Goal: Find specific page/section: Find specific page/section

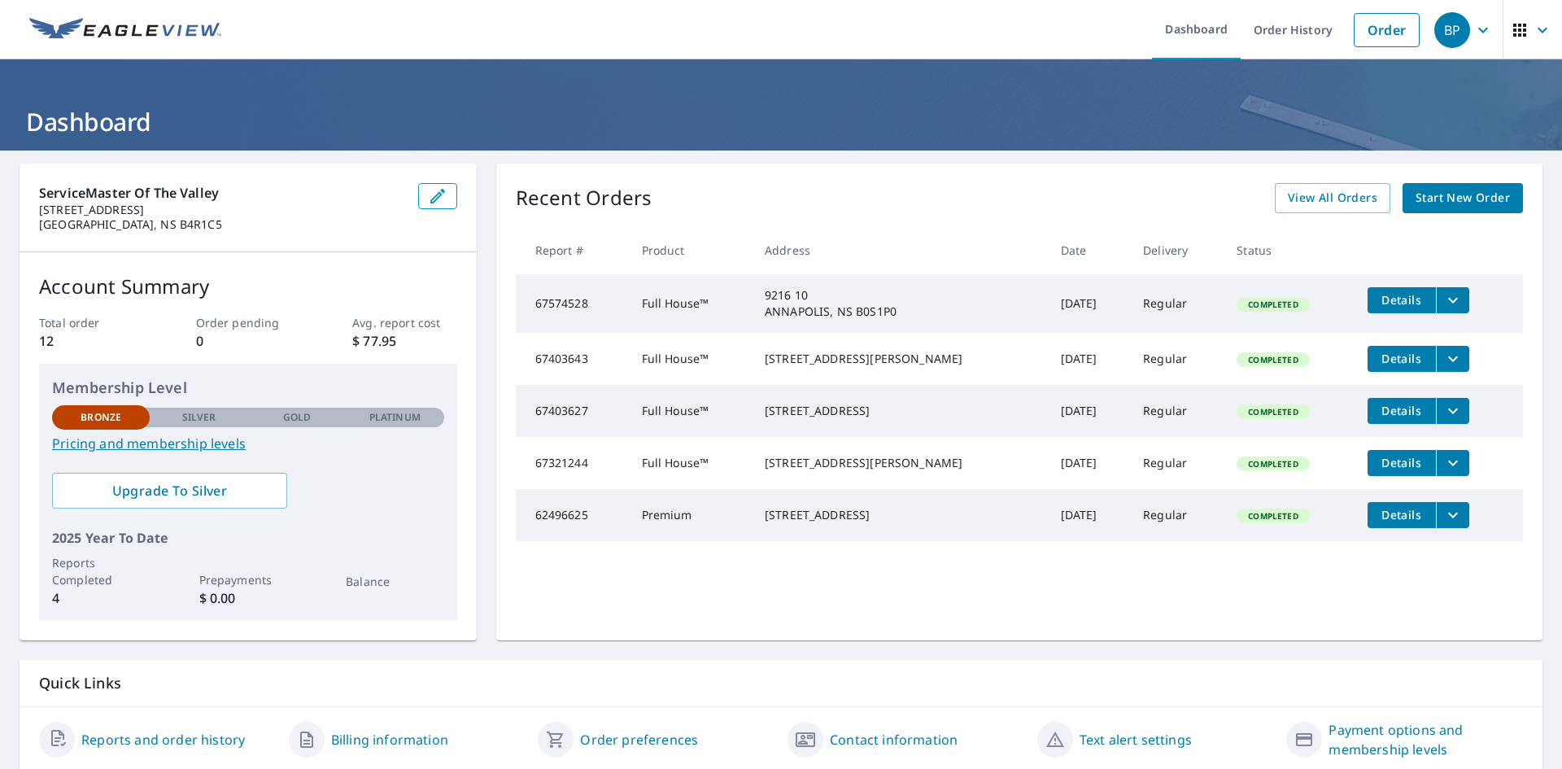
click at [1443, 307] on icon "filesDropdownBtn-67574528" at bounding box center [1453, 300] width 20 height 20
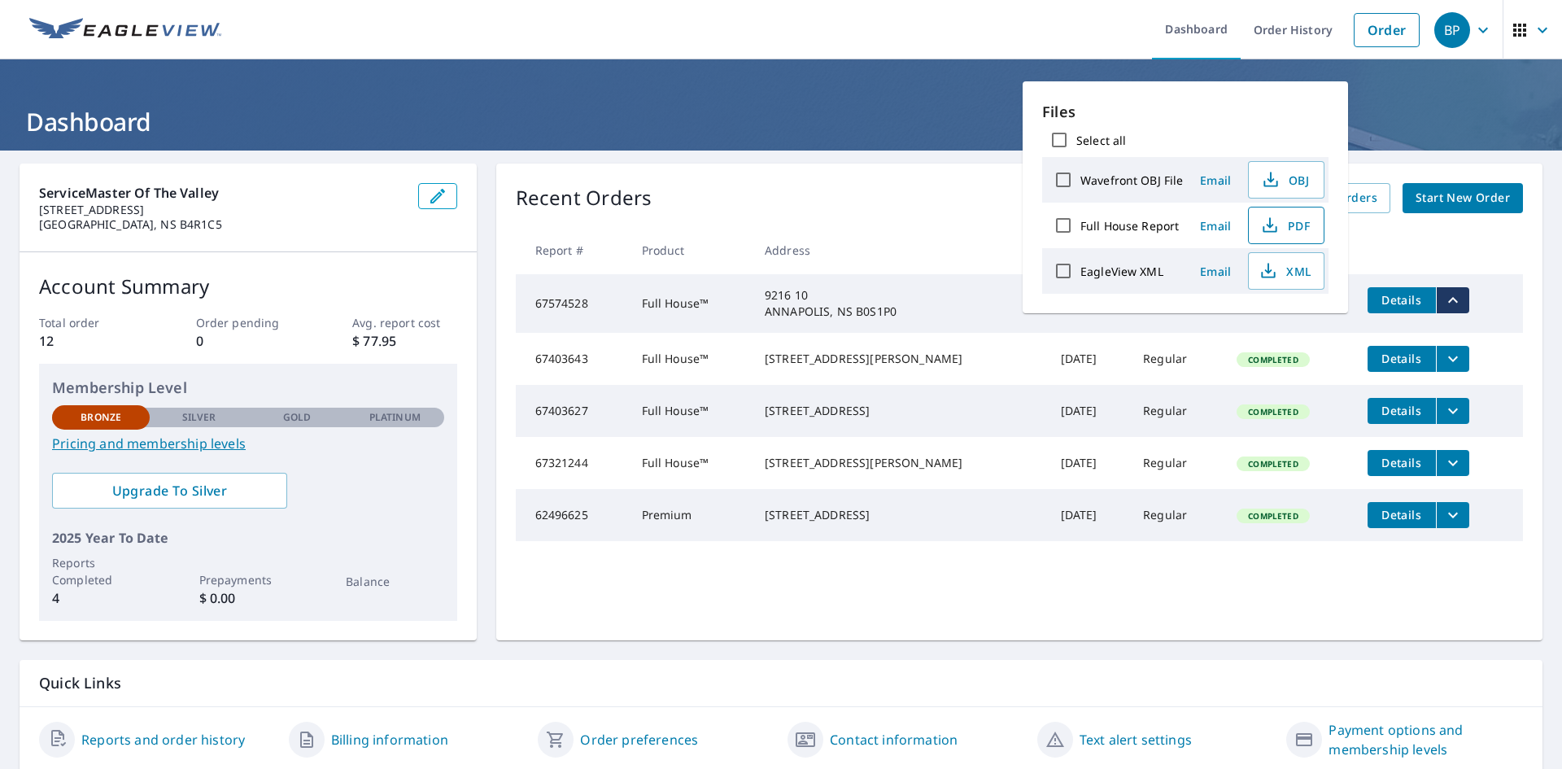
click at [1305, 234] on span "PDF" at bounding box center [1285, 226] width 52 height 20
click at [1517, 31] on icon "button" at bounding box center [1520, 30] width 20 height 20
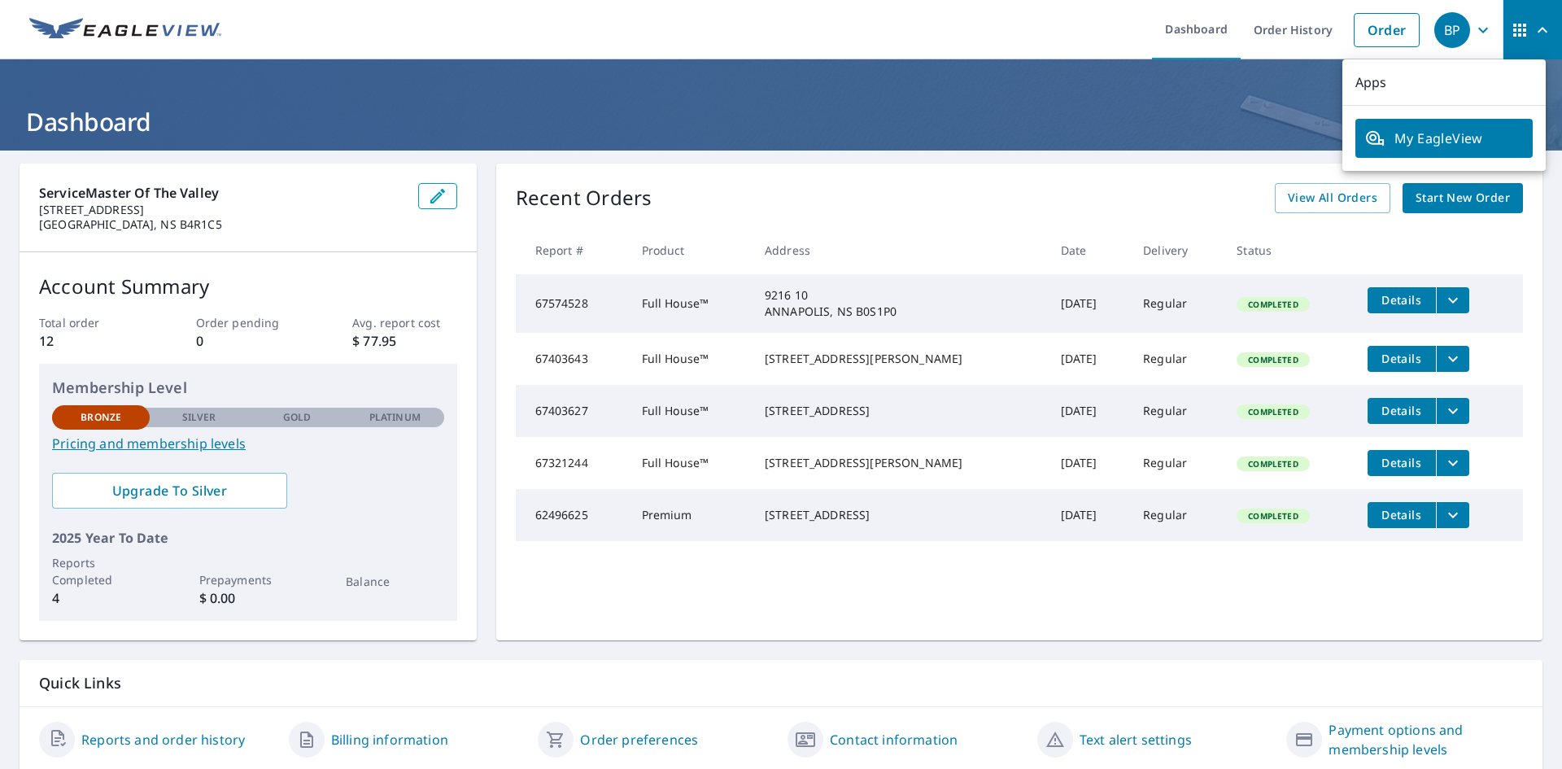
click at [1365, 89] on p "Apps" at bounding box center [1443, 82] width 203 height 46
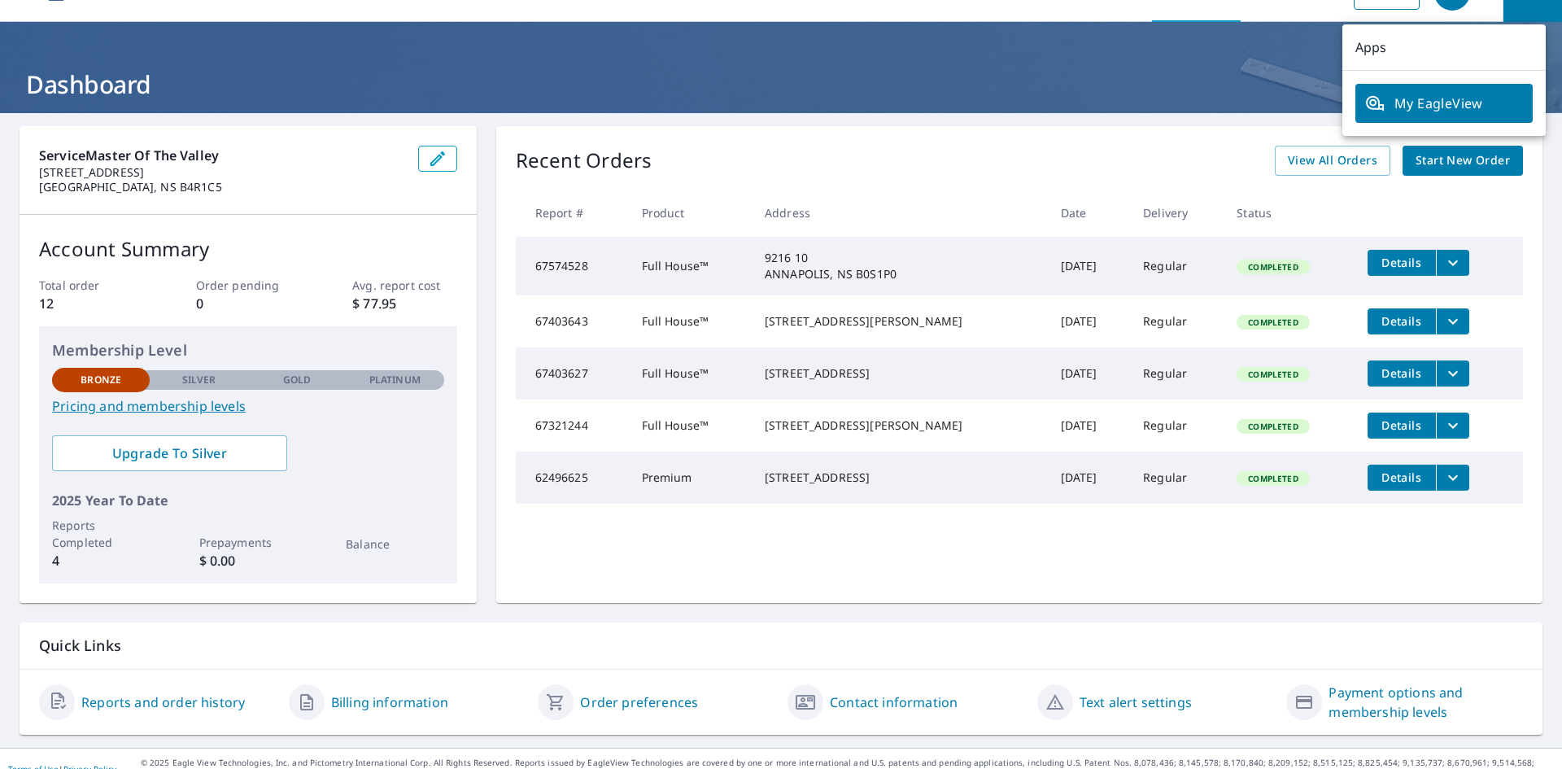
scroll to position [58, 0]
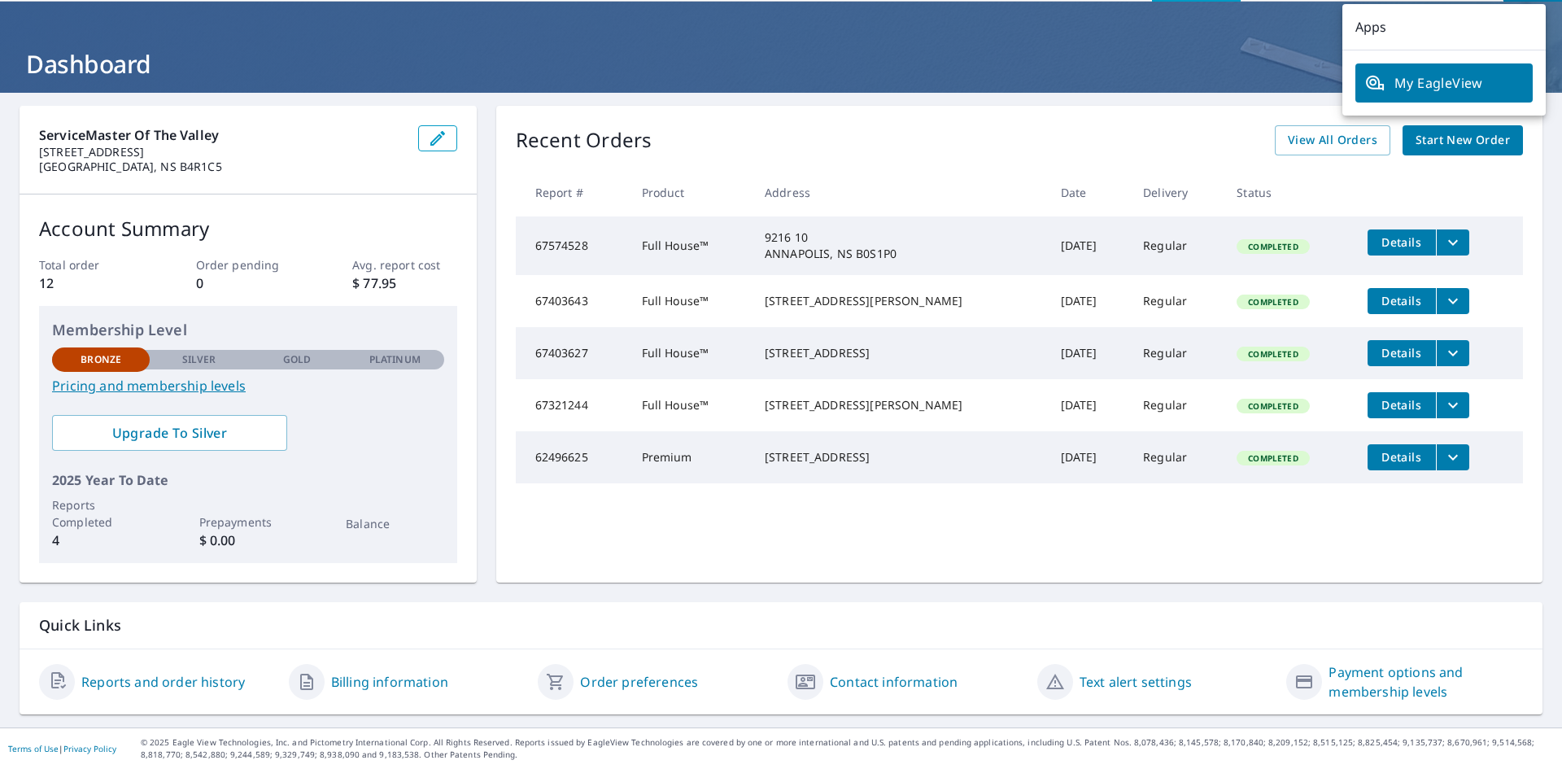
click at [1390, 87] on span "My EagleView" at bounding box center [1444, 83] width 158 height 20
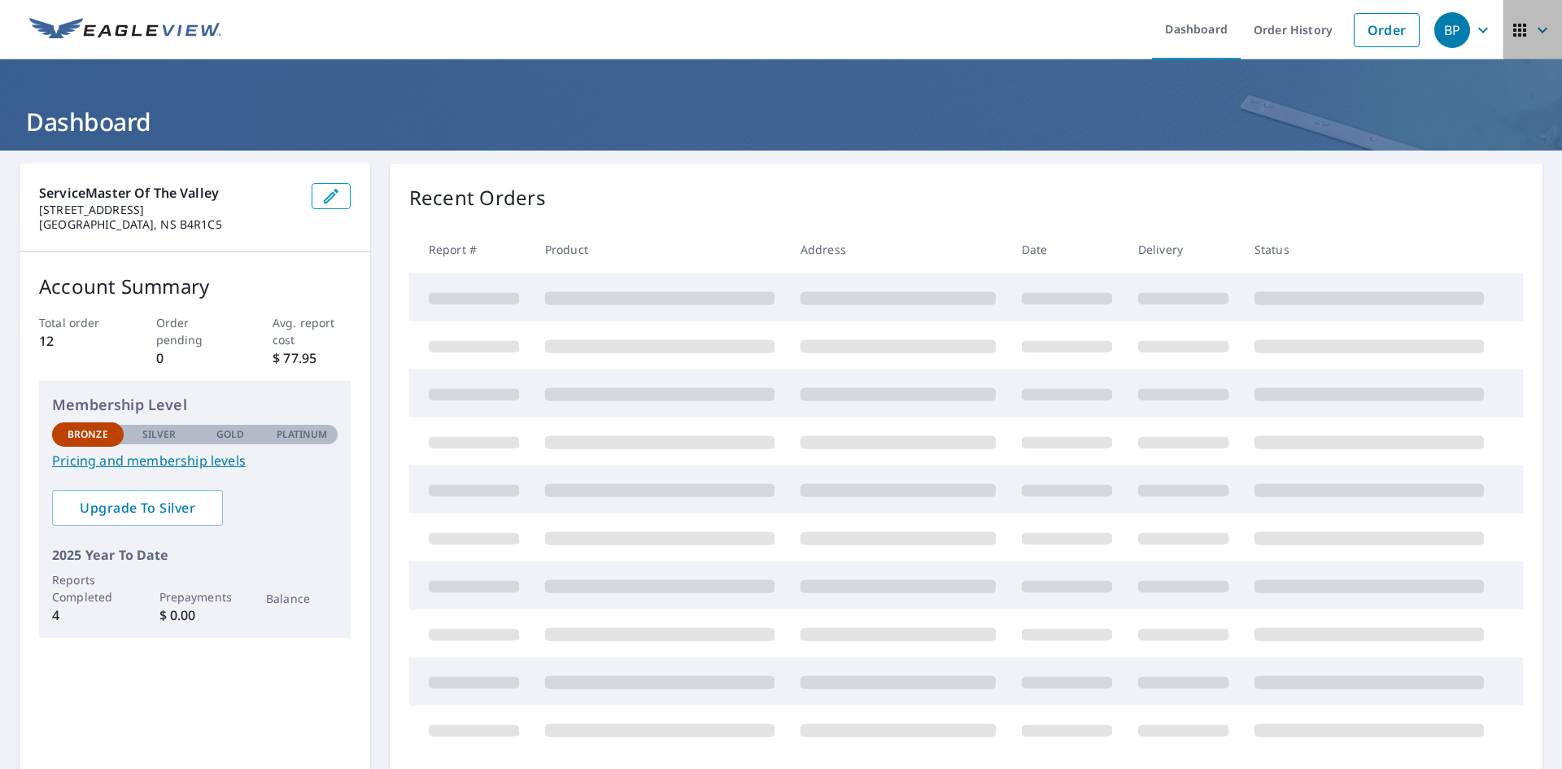
click at [1510, 37] on icon "button" at bounding box center [1520, 30] width 20 height 20
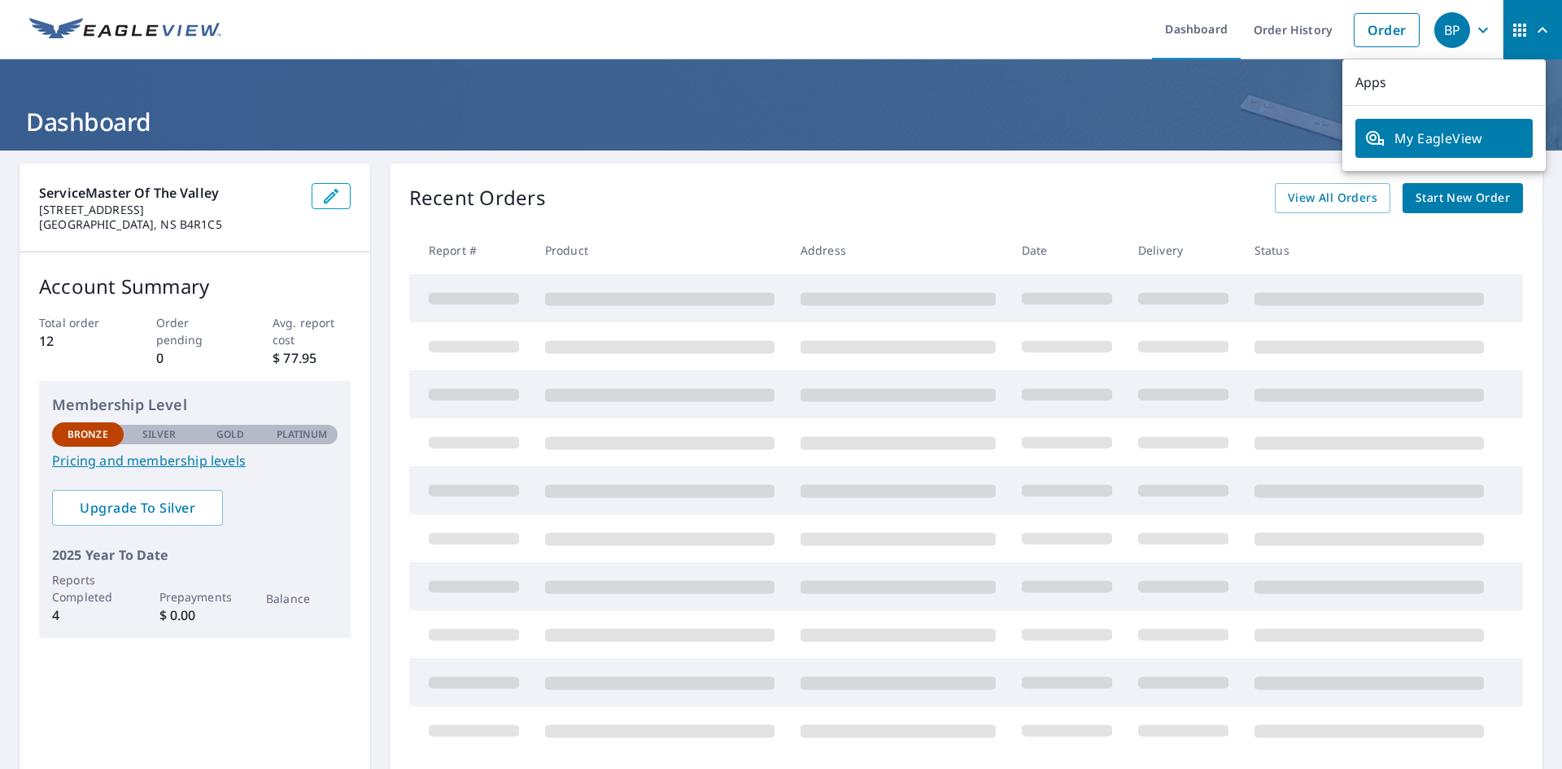
click at [1473, 35] on icon "button" at bounding box center [1483, 30] width 20 height 20
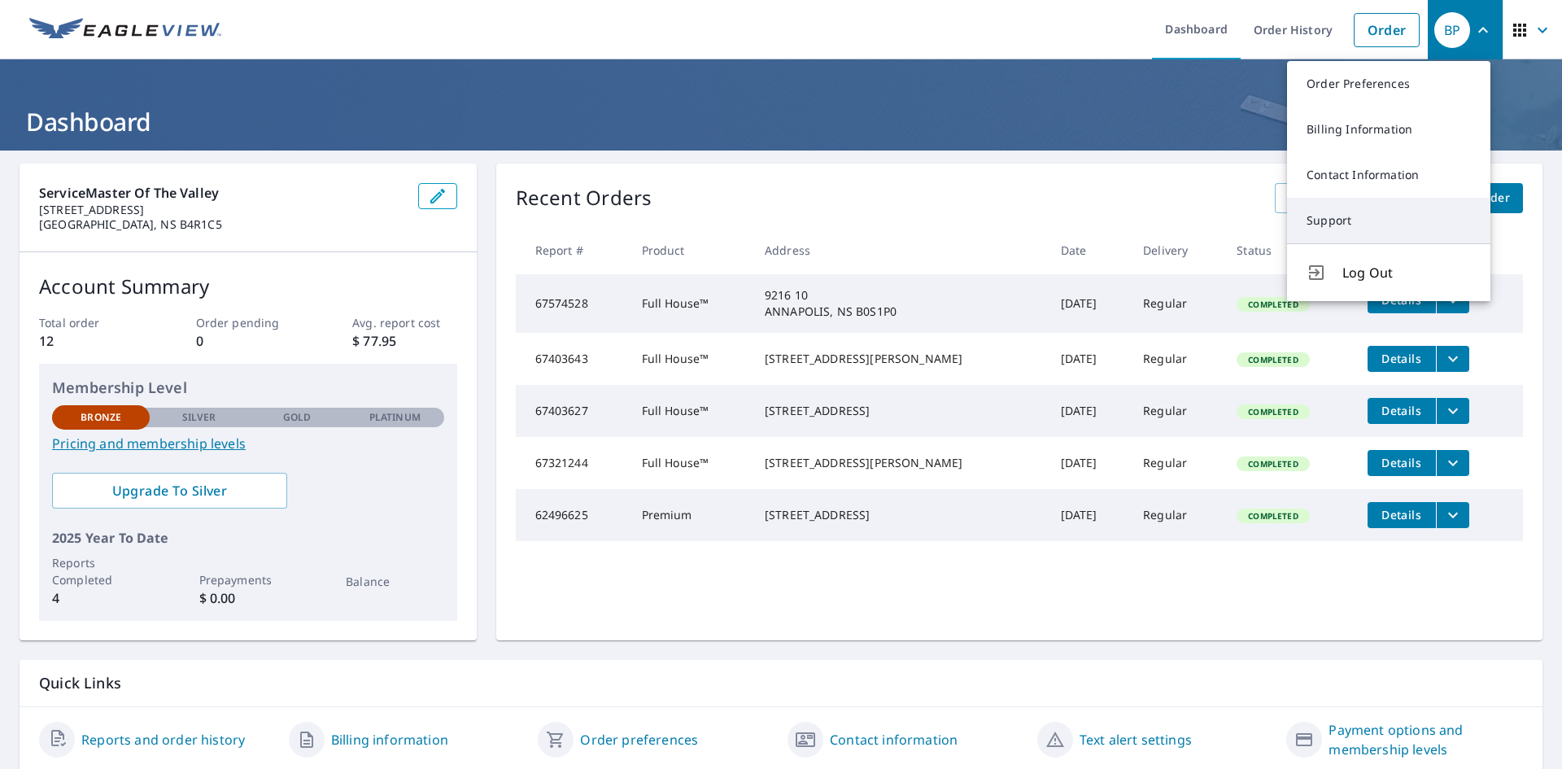
click at [1336, 213] on link "Support" at bounding box center [1388, 221] width 203 height 46
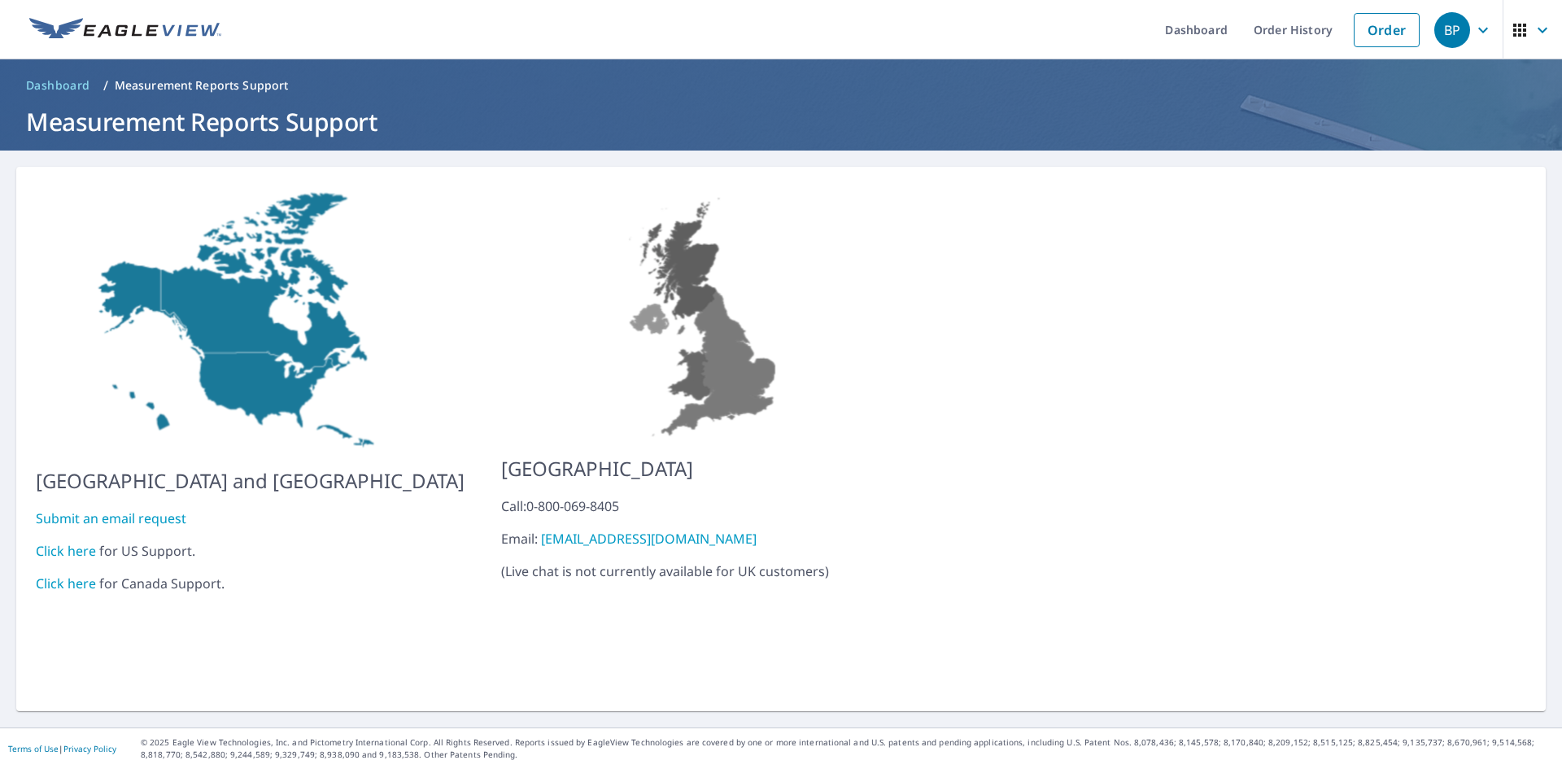
click at [68, 574] on link "Click here" at bounding box center [66, 583] width 60 height 18
click at [1473, 33] on icon "button" at bounding box center [1483, 30] width 20 height 20
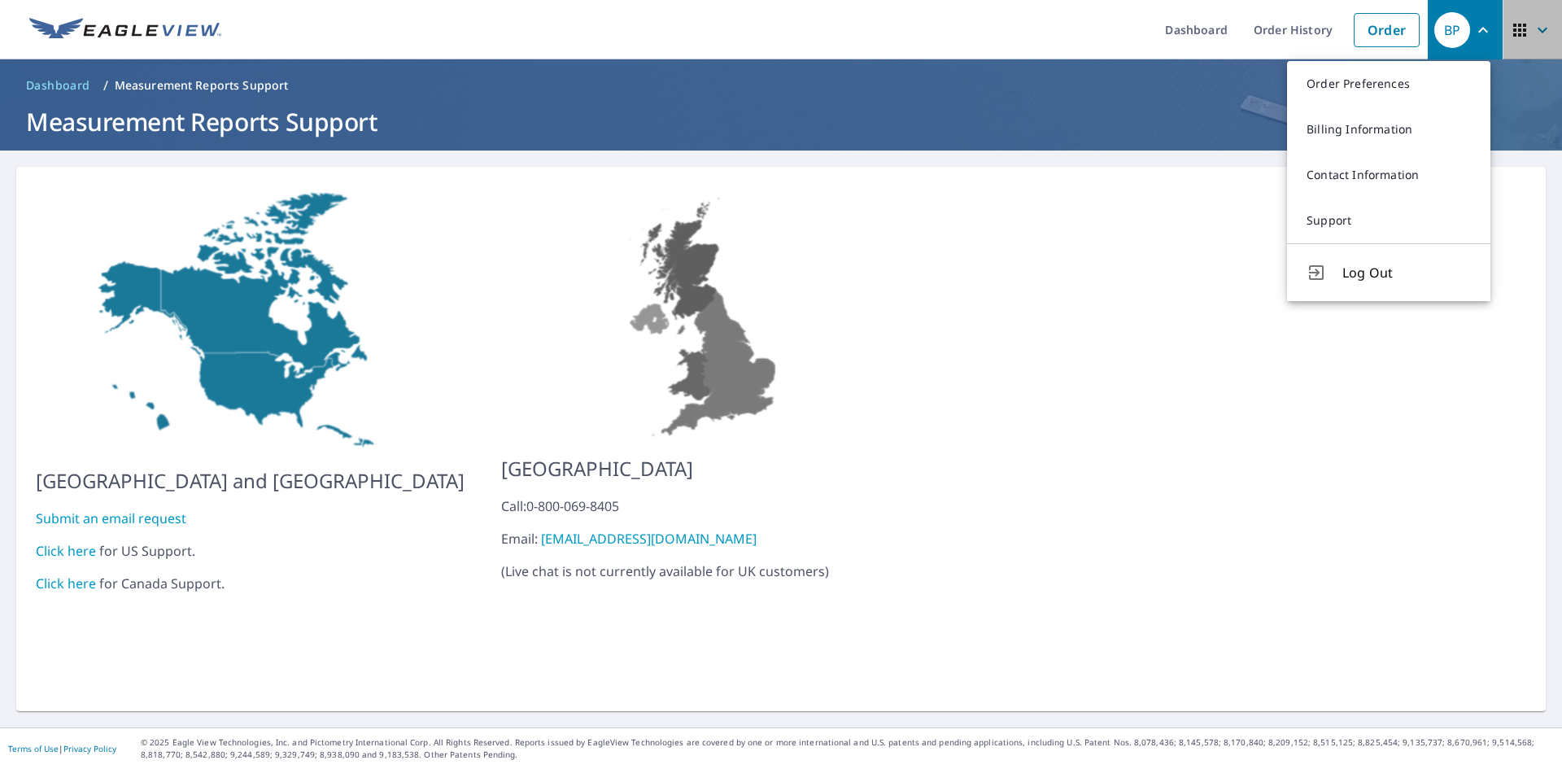
click at [1513, 28] on icon "button" at bounding box center [1519, 30] width 13 height 13
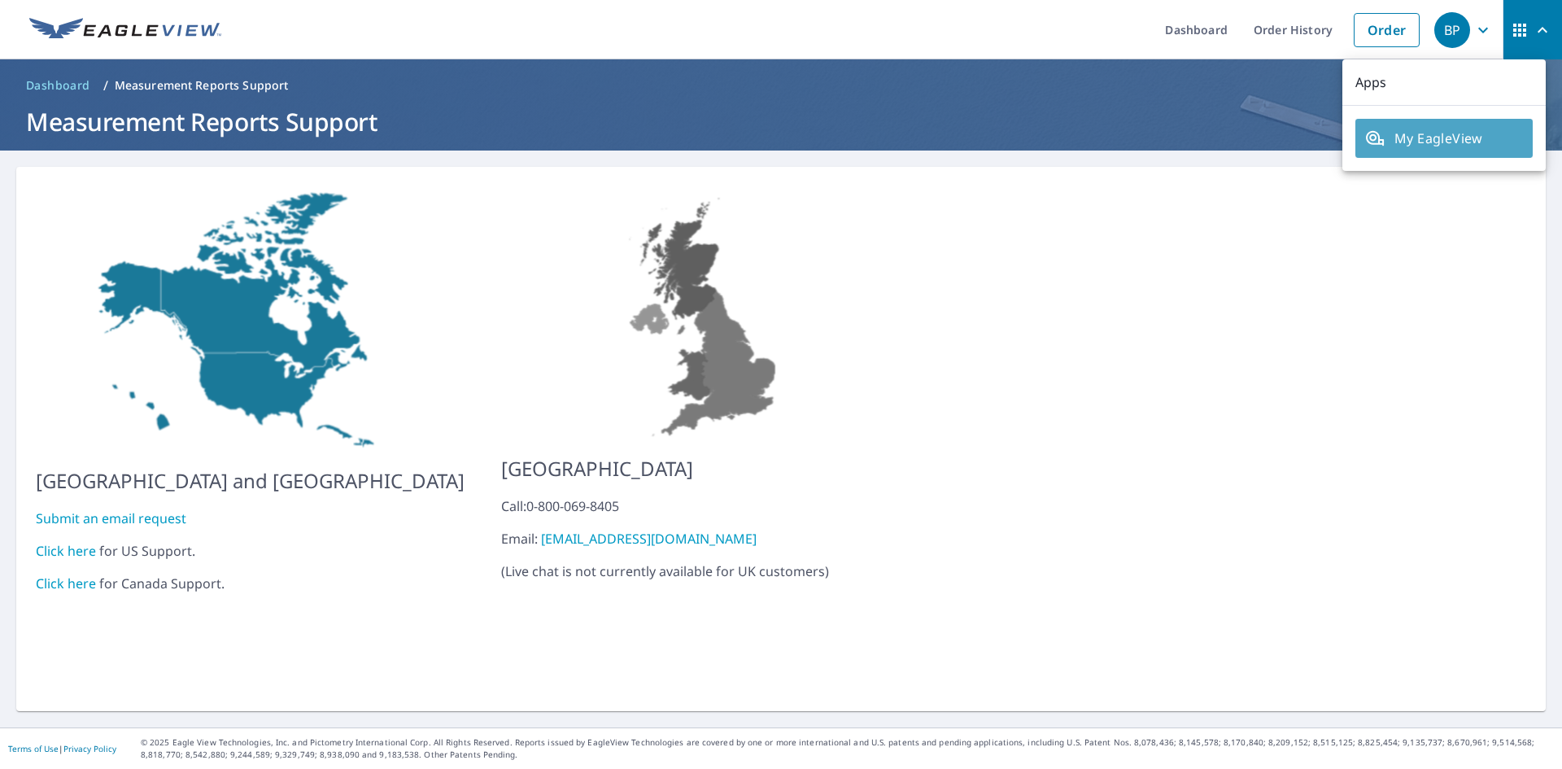
click at [1463, 137] on span "My EagleView" at bounding box center [1444, 139] width 158 height 20
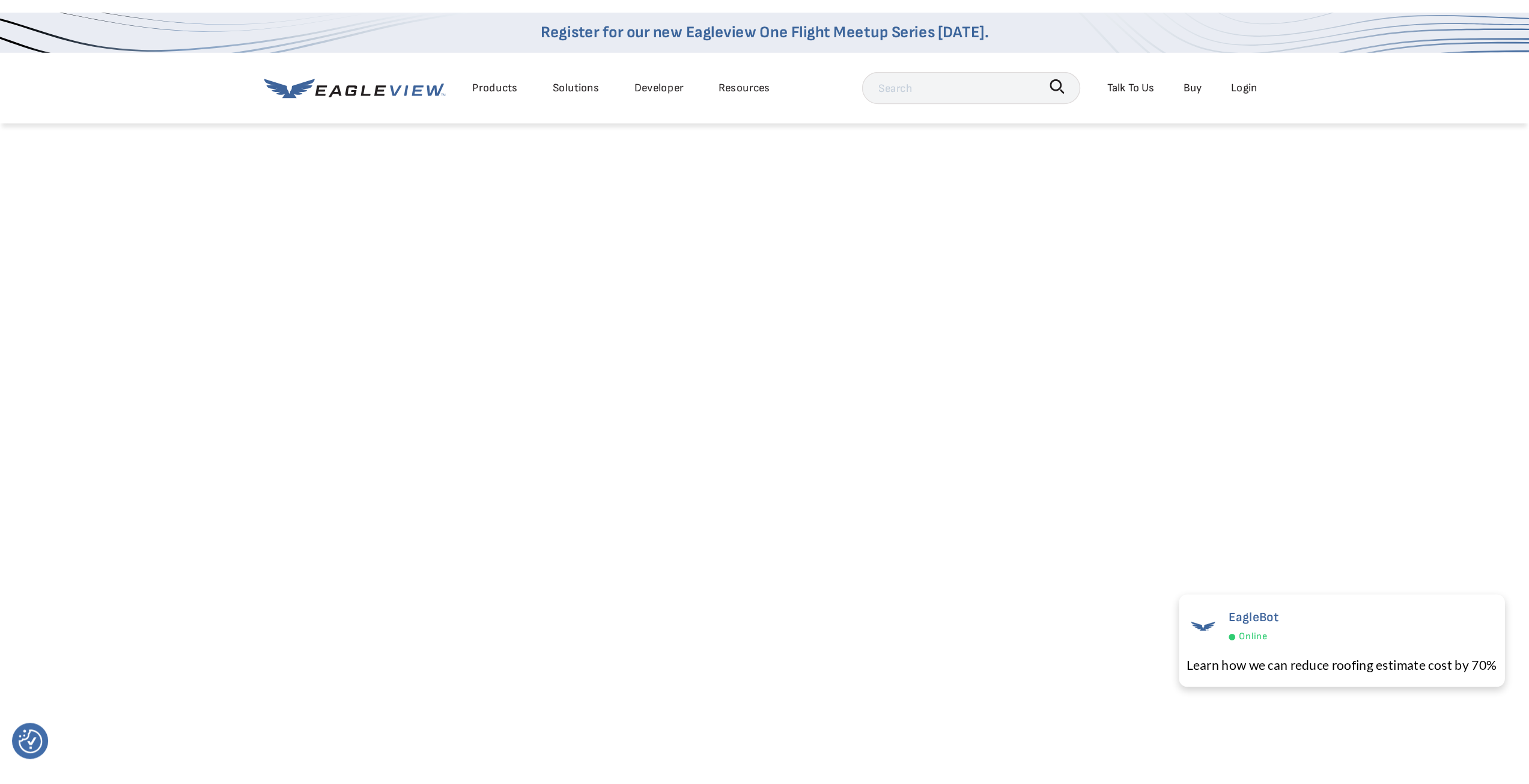
scroll to position [180, 0]
